Goal: Information Seeking & Learning: Check status

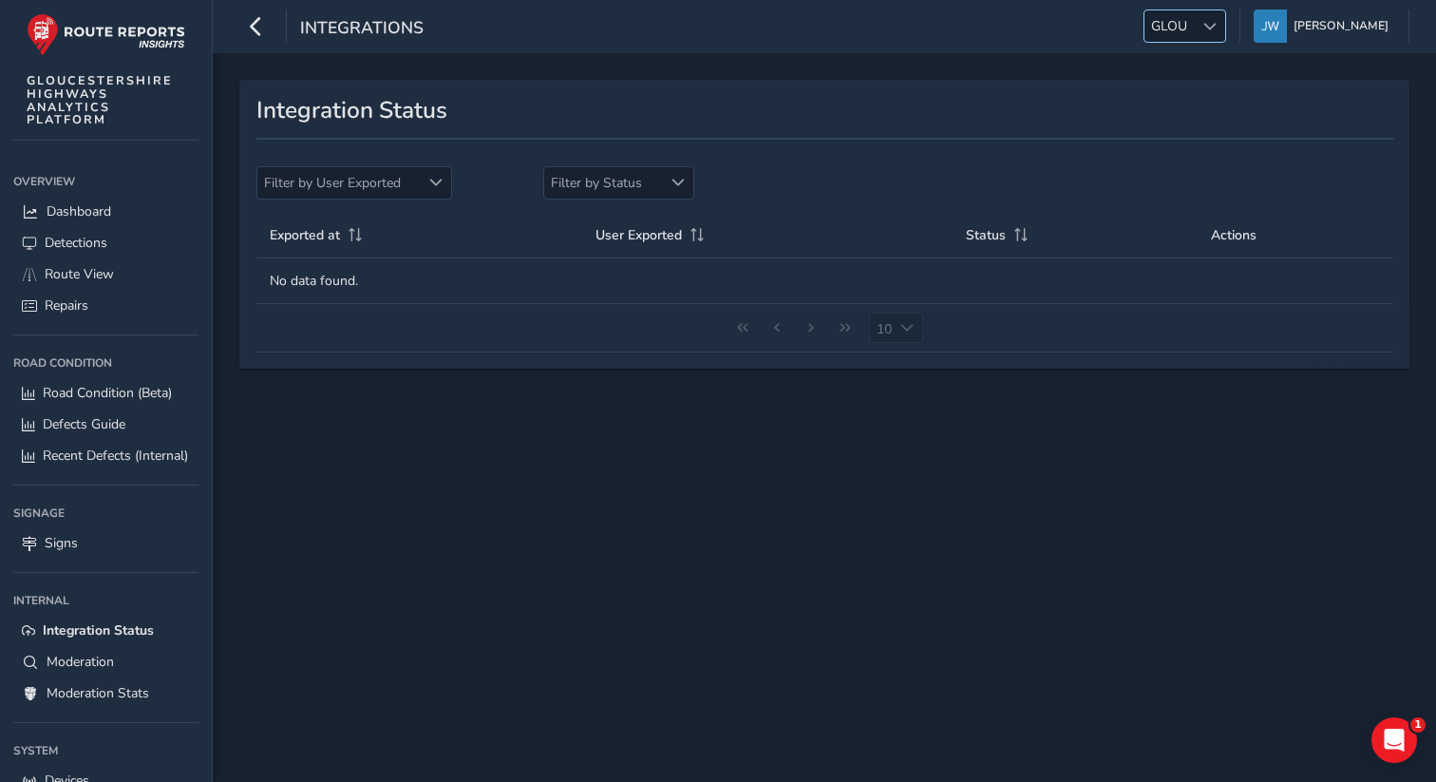
scroll to position [127, 0]
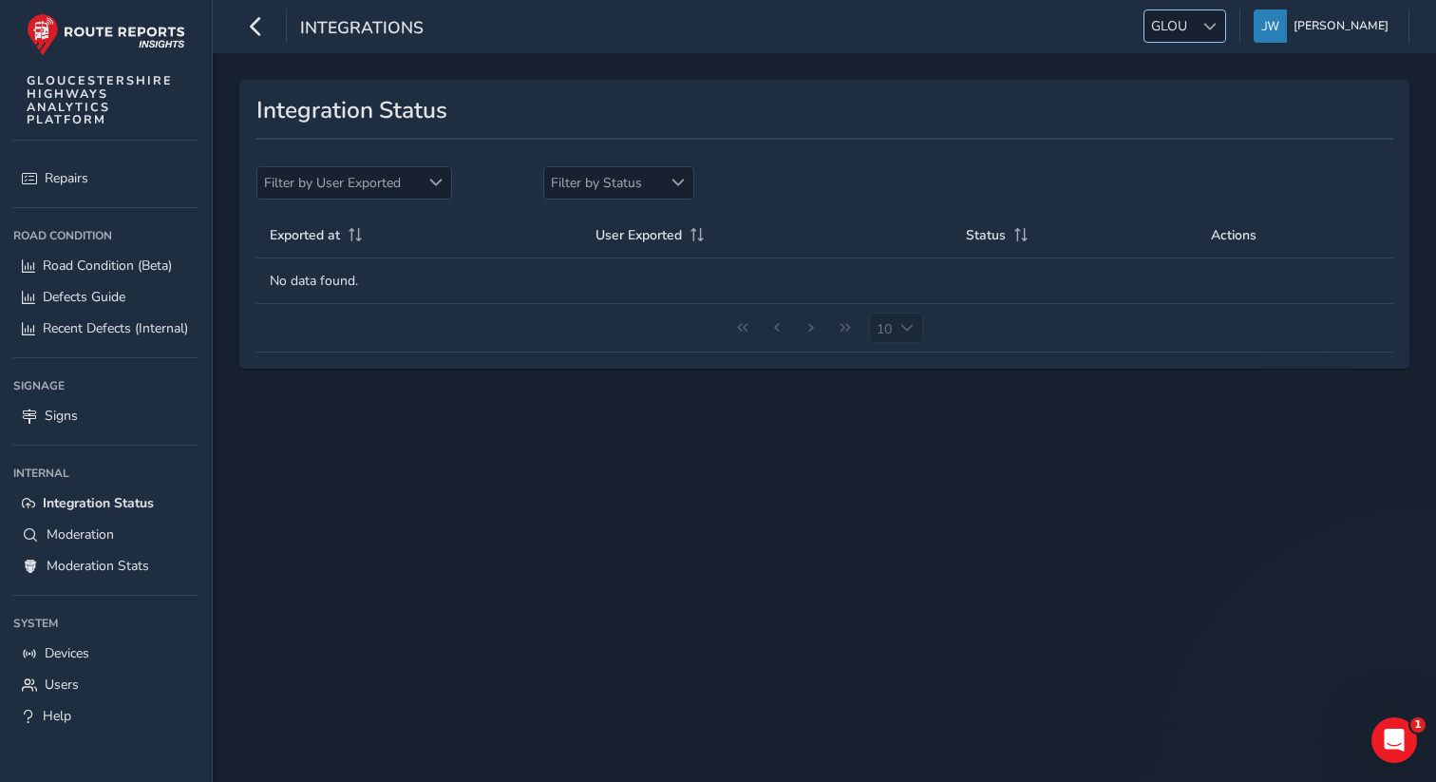
click at [1194, 22] on span "GLOU" at bounding box center [1169, 25] width 49 height 31
click at [1194, 193] on li "WBRK" at bounding box center [1227, 179] width 132 height 31
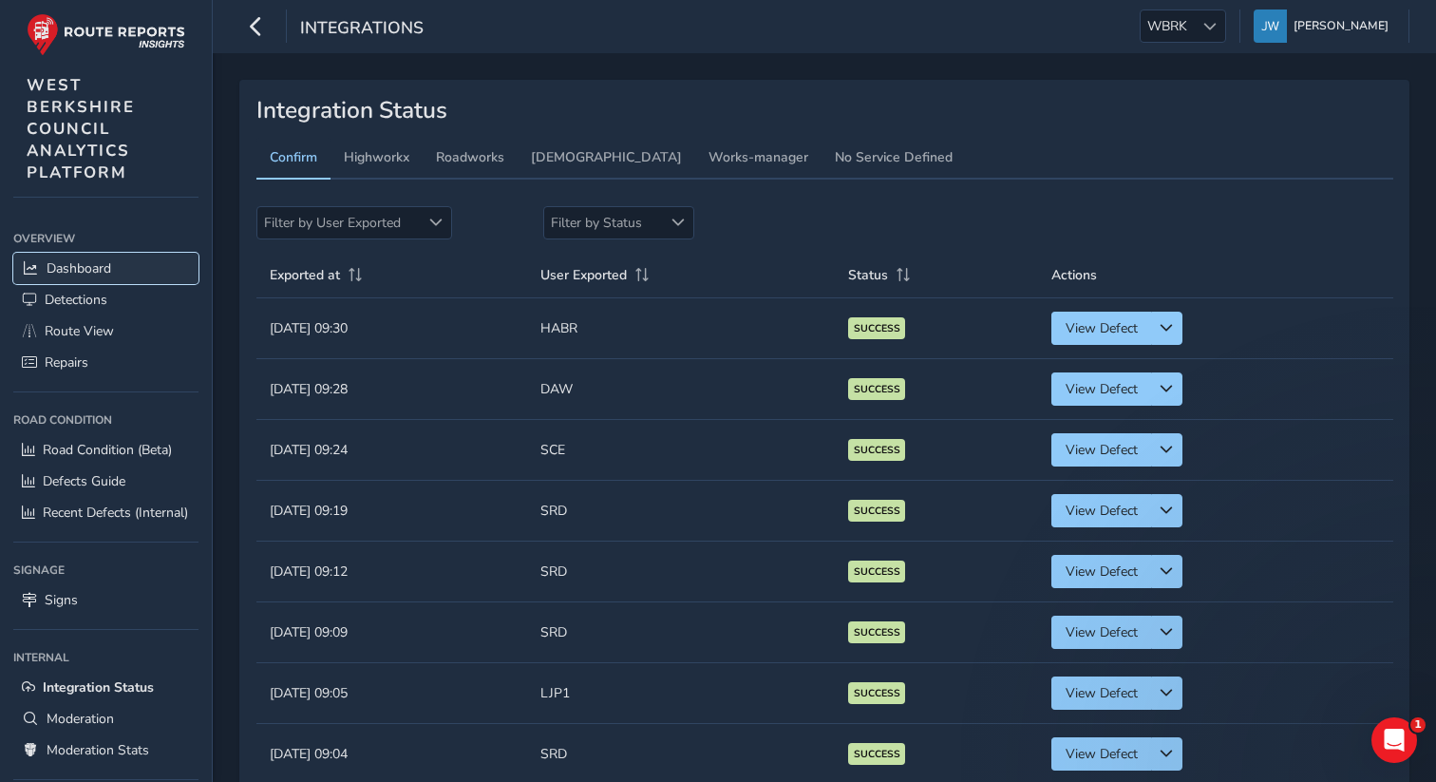
click at [98, 262] on span "Dashboard" at bounding box center [79, 268] width 65 height 18
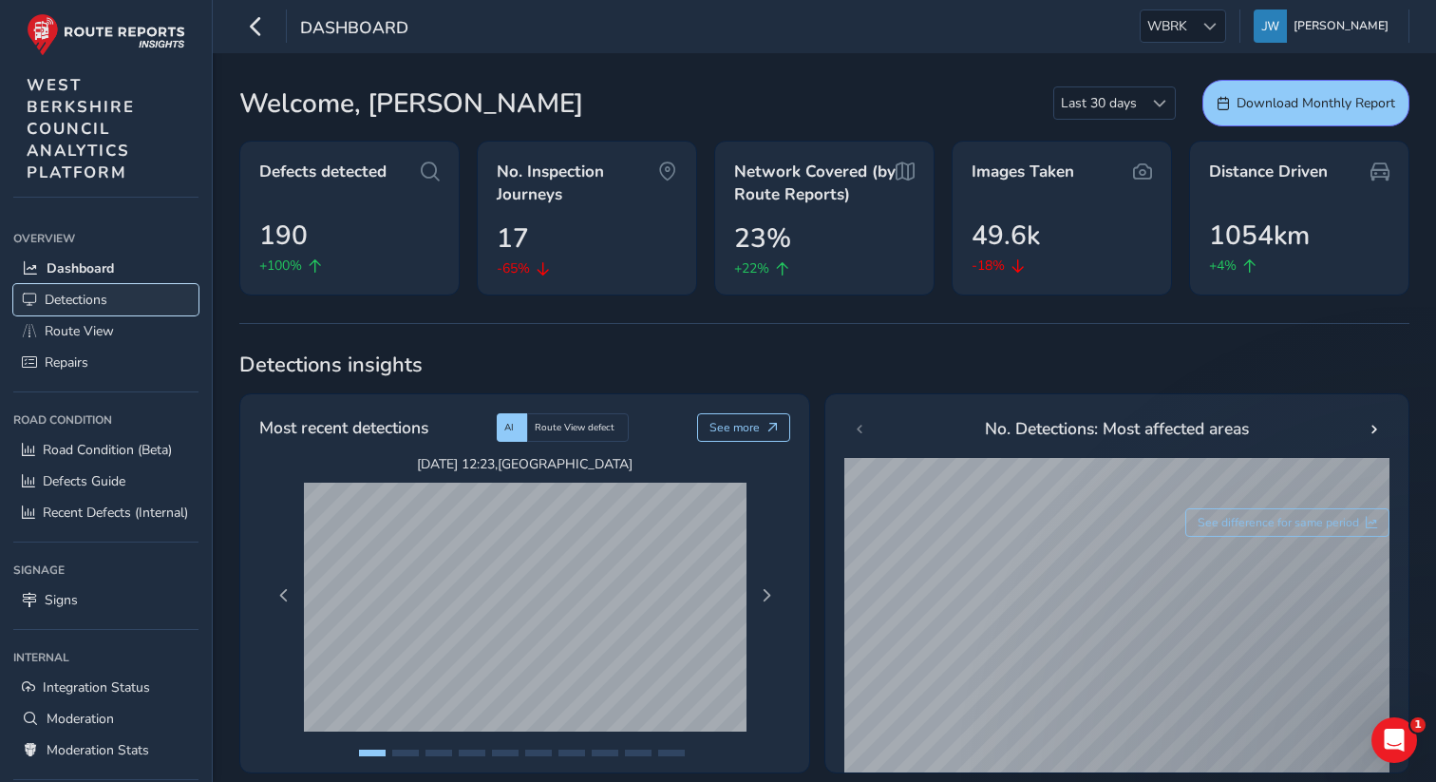
click at [96, 306] on span "Detections" at bounding box center [76, 300] width 63 height 18
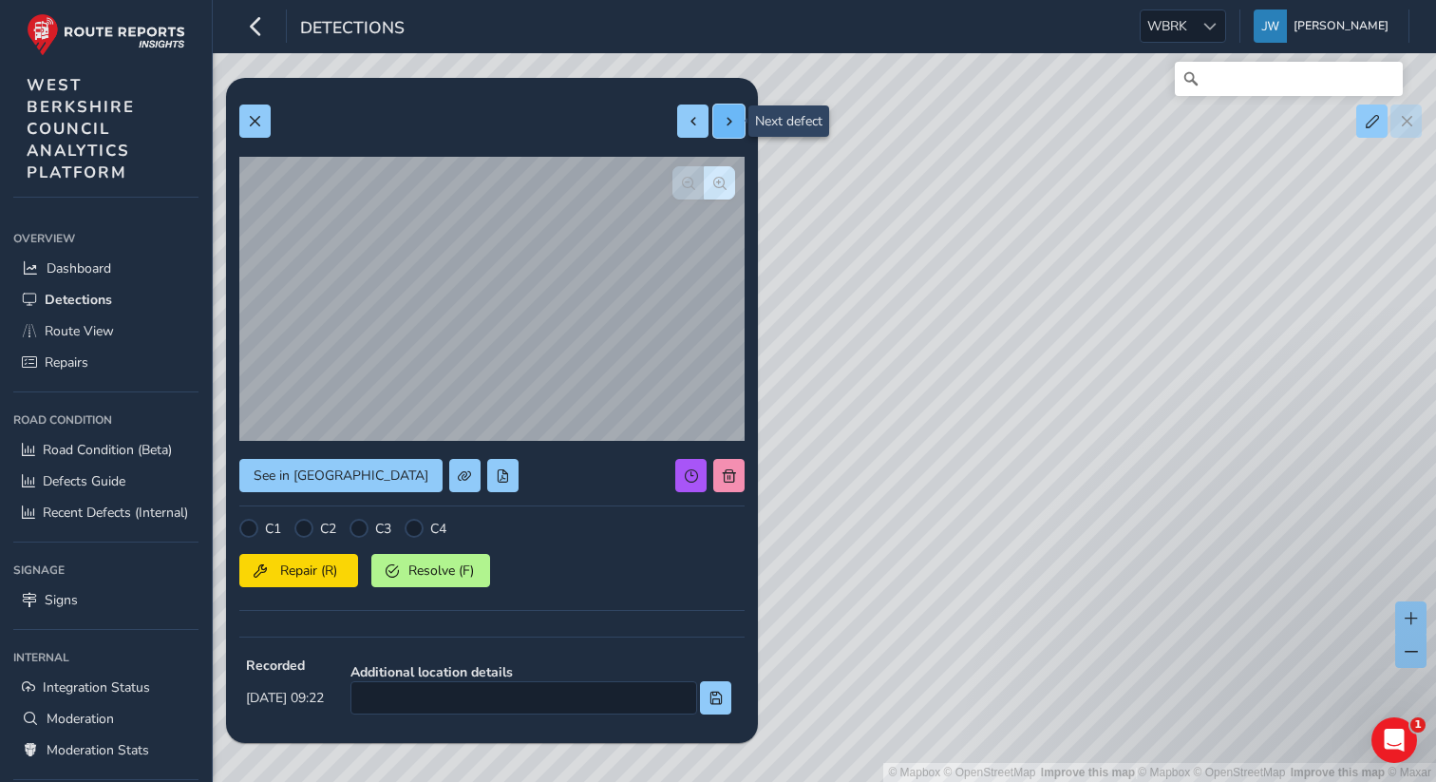
click at [723, 124] on span at bounding box center [729, 121] width 13 height 13
type input "1088"
type input "1903"
click at [723, 124] on span at bounding box center [729, 121] width 13 height 13
type input "397"
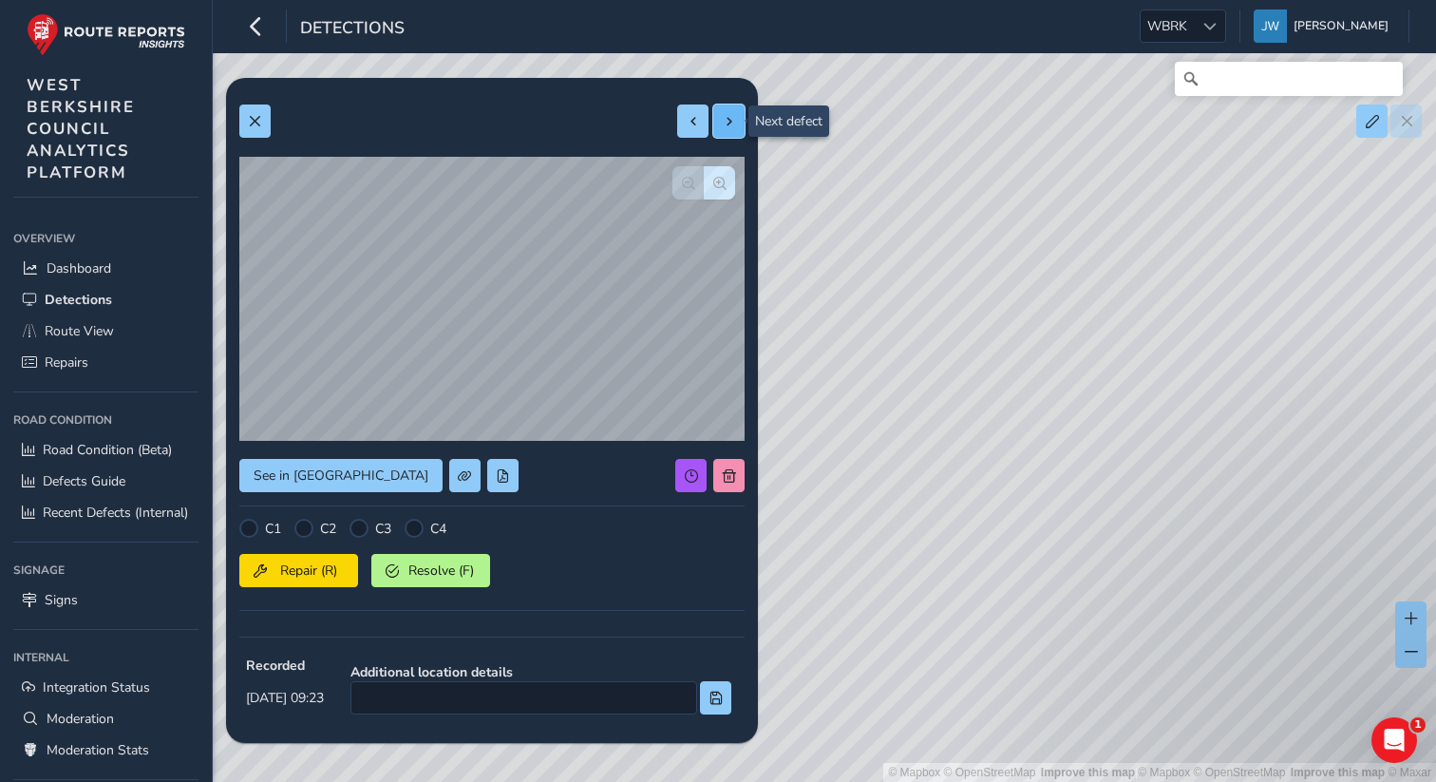
type input "1551"
click at [723, 124] on span at bounding box center [729, 121] width 13 height 13
type input "281"
type input "893"
click at [723, 124] on span at bounding box center [729, 121] width 13 height 13
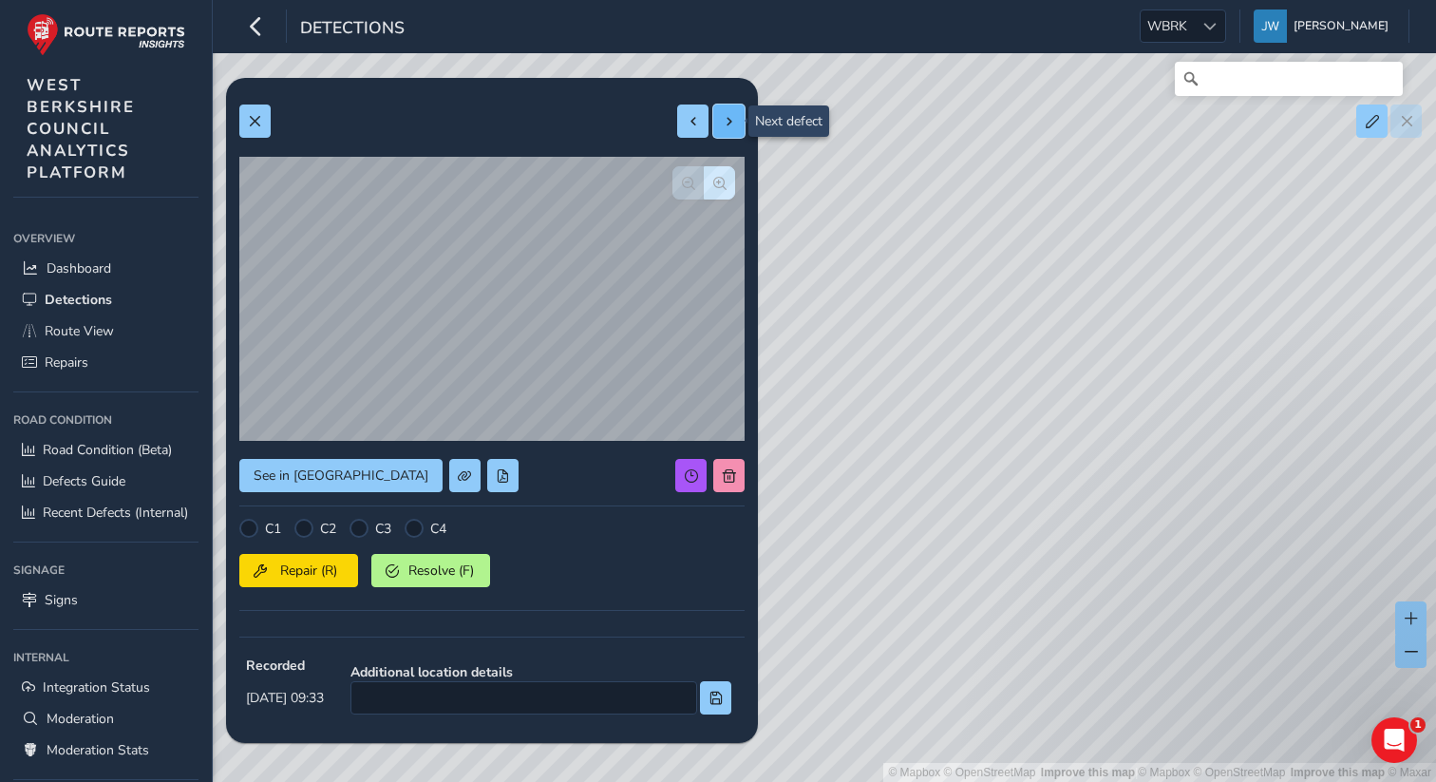
type input "279"
type input "1026"
click at [723, 124] on span at bounding box center [729, 121] width 13 height 13
type input "353"
type input "475"
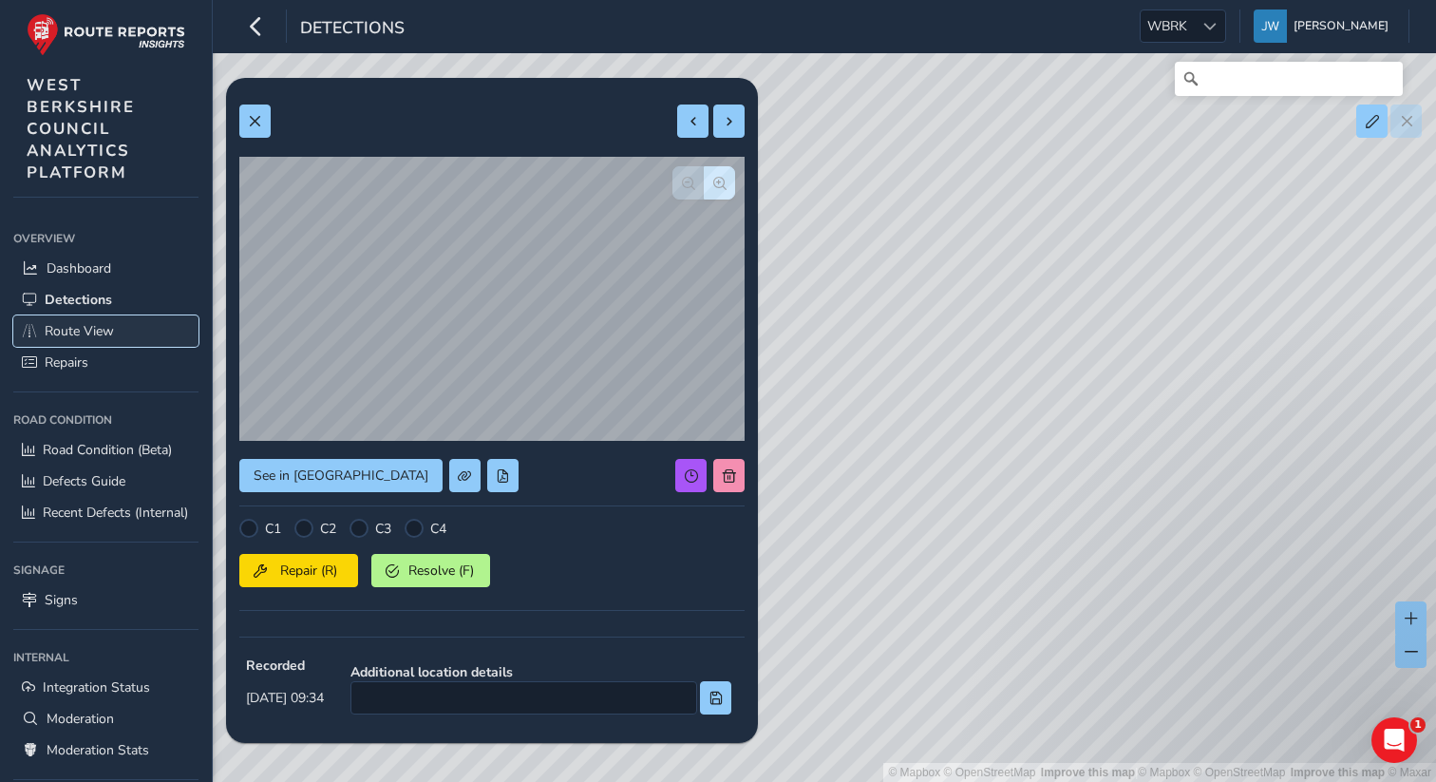
click at [77, 328] on span "Route View" at bounding box center [79, 331] width 69 height 18
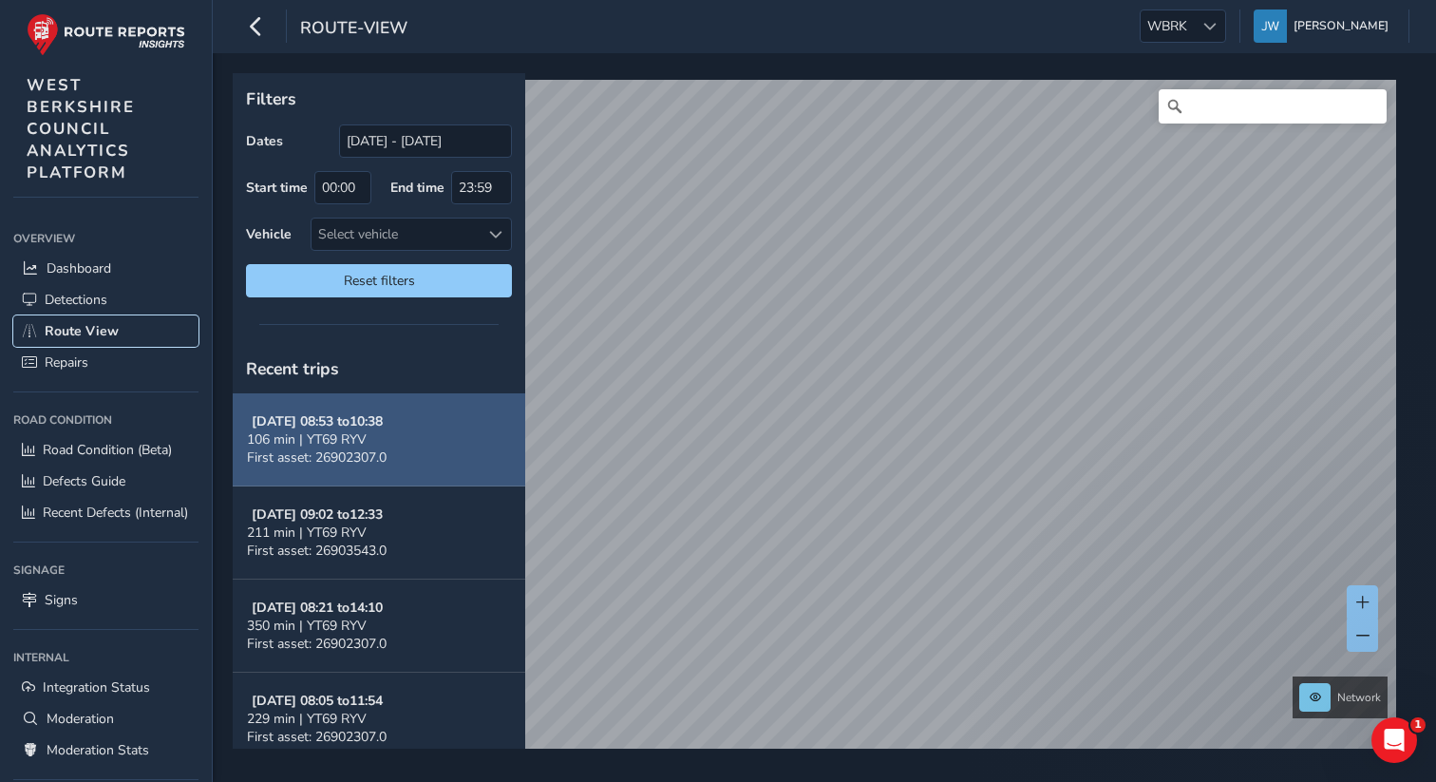
click at [393, 455] on button "[DATE] 08:53 to 10:38 106 min | YT69 RYV First asset: 26902307.0" at bounding box center [379, 439] width 293 height 93
